Goal: Information Seeking & Learning: Understand process/instructions

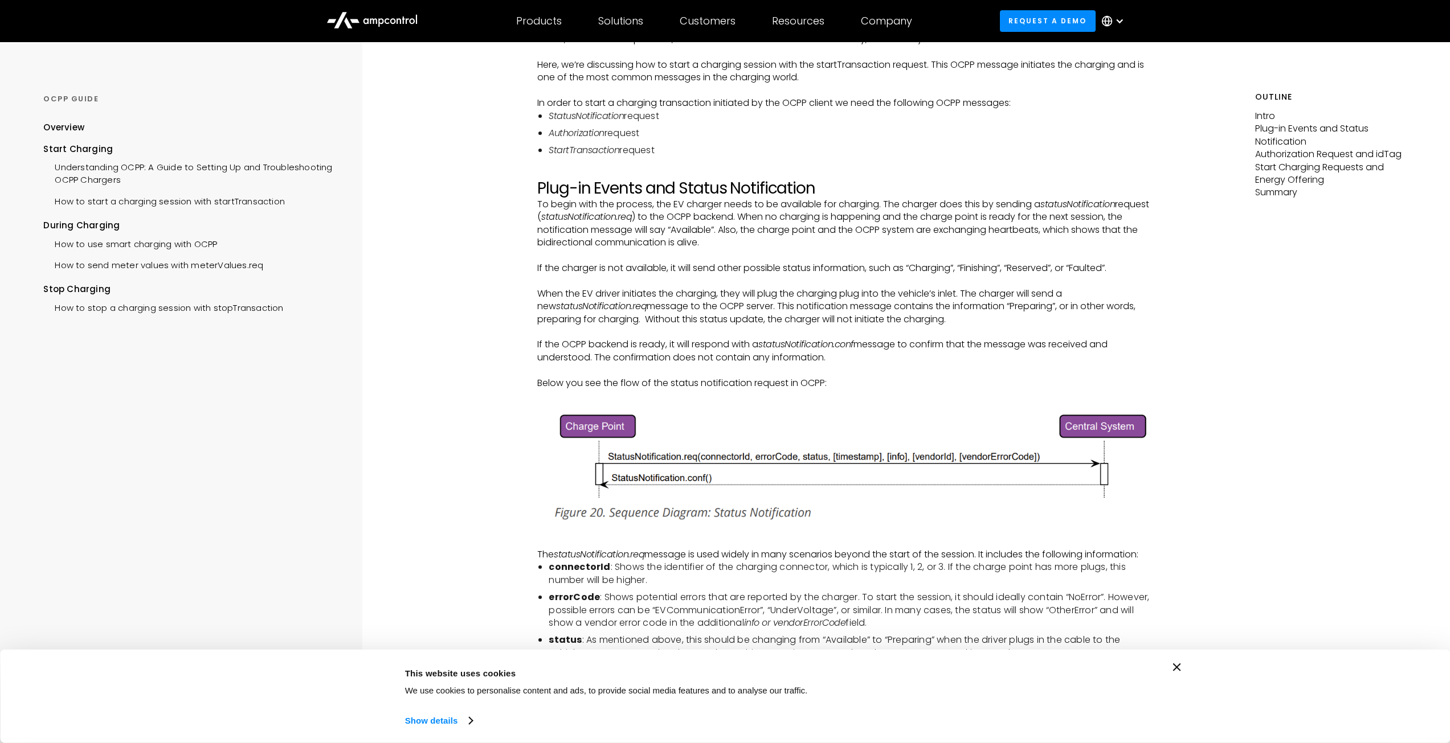
scroll to position [171, 0]
click at [1174, 668] on icon "Close banner" at bounding box center [1177, 668] width 8 height 8
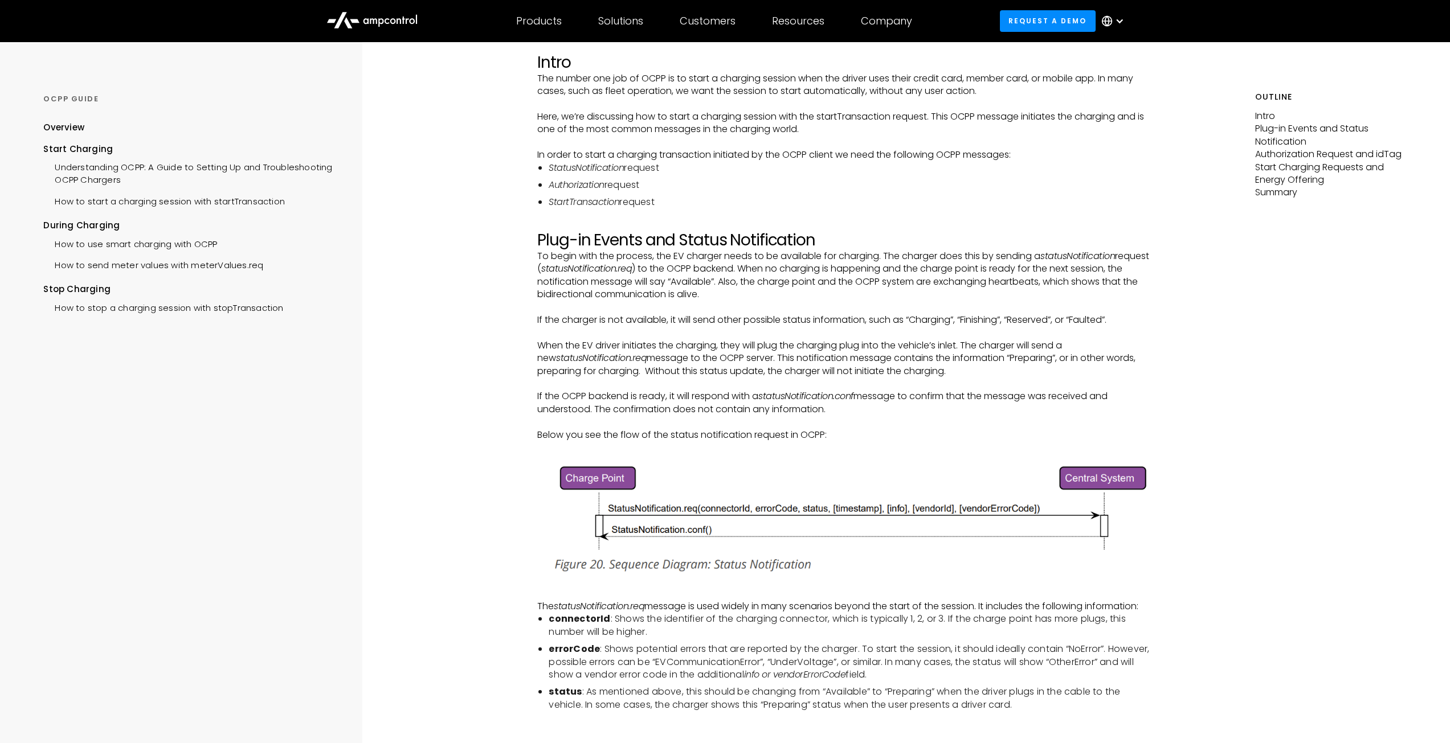
scroll to position [114, 0]
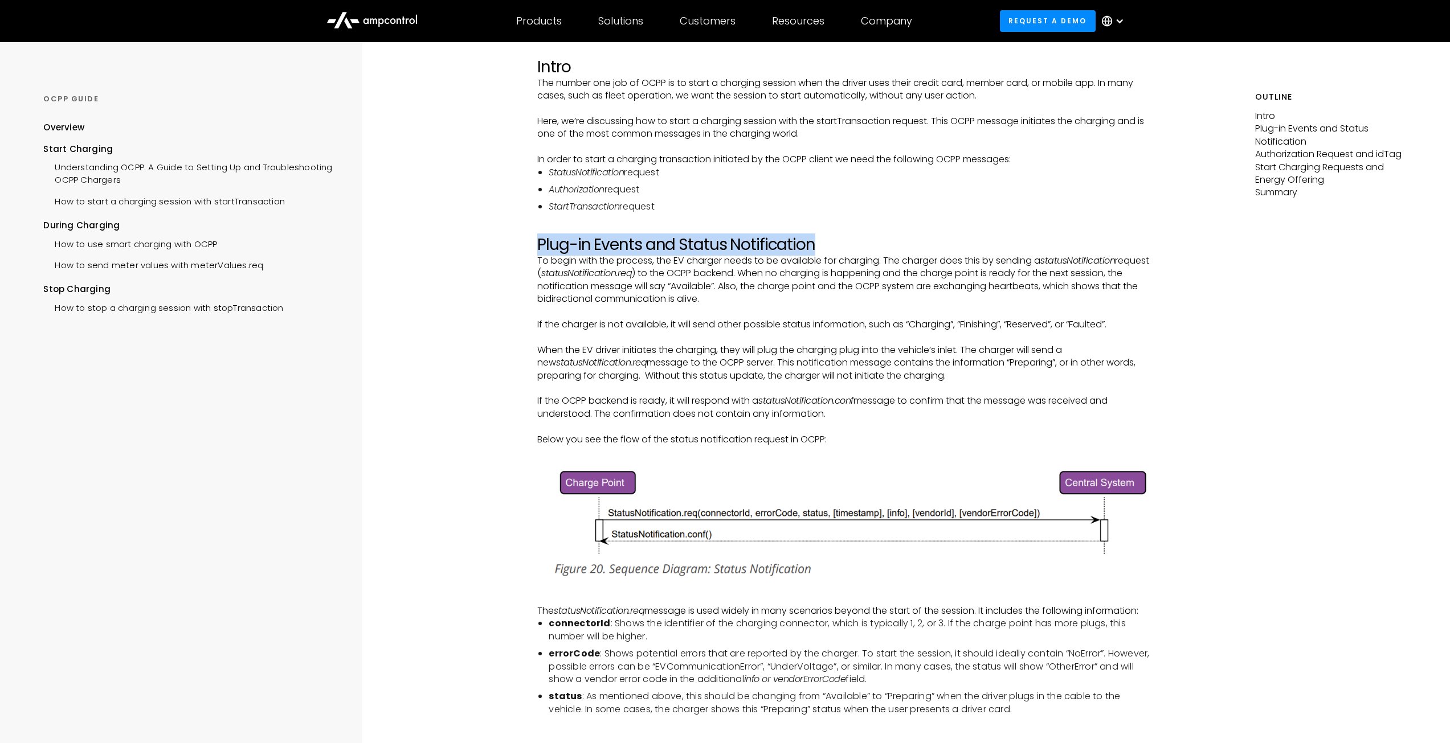
drag, startPoint x: 537, startPoint y: 247, endPoint x: 816, endPoint y: 247, distance: 279.1
click at [816, 247] on h2 "Plug-in Events and Status Notification" at bounding box center [844, 244] width 615 height 19
click at [815, 246] on h2 "Plug-in Events and Status Notification" at bounding box center [844, 244] width 615 height 19
drag, startPoint x: 815, startPoint y: 246, endPoint x: 537, endPoint y: 244, distance: 278.5
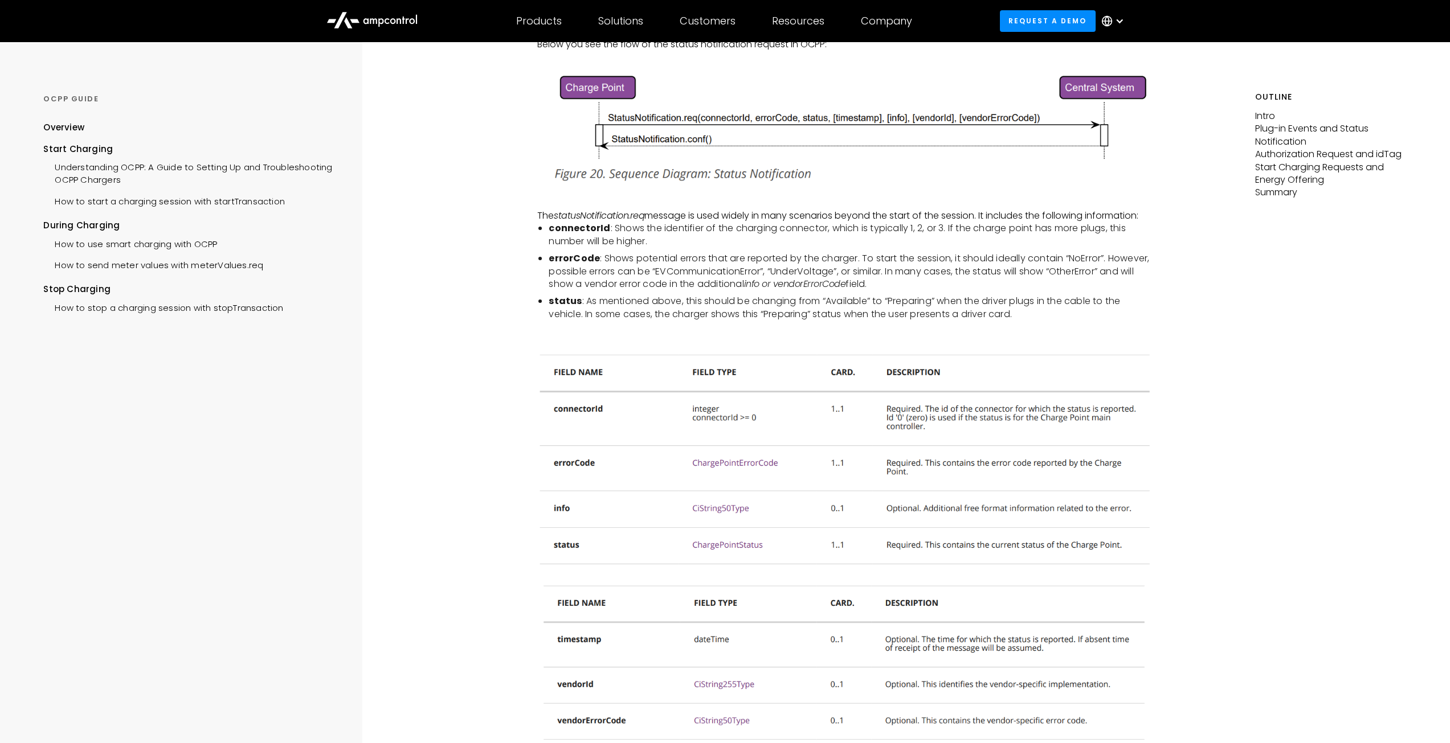
scroll to position [683, 0]
